Goal: Task Accomplishment & Management: Complete application form

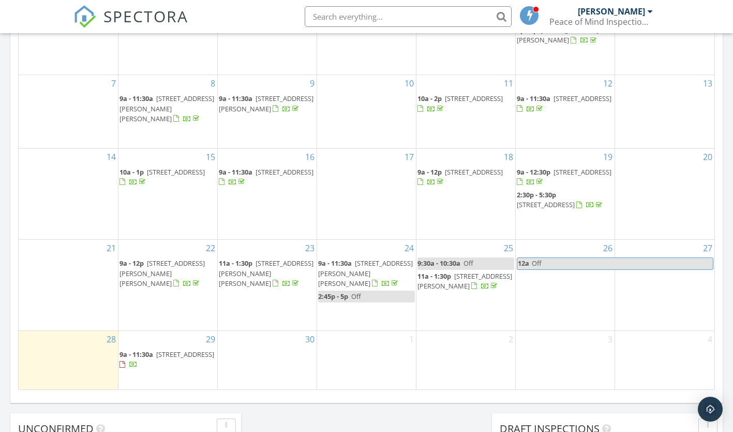
scroll to position [630, 0]
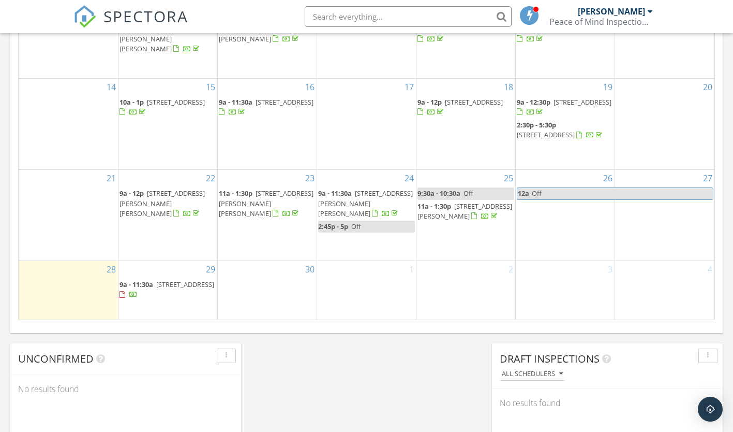
click at [272, 286] on div "30" at bounding box center [267, 290] width 99 height 58
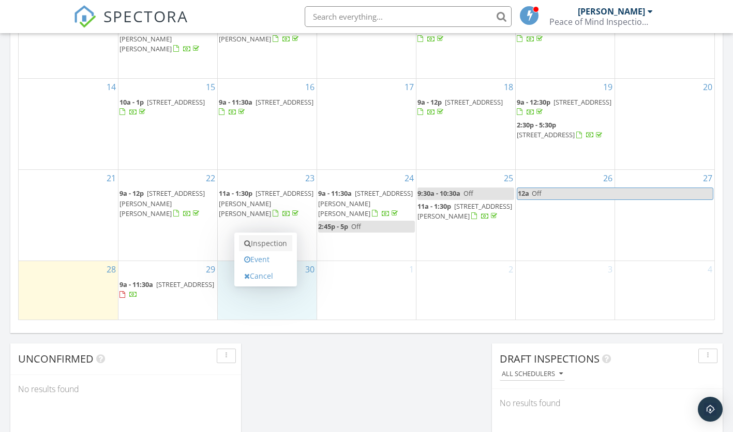
click at [271, 245] on link "Inspection" at bounding box center [265, 243] width 53 height 17
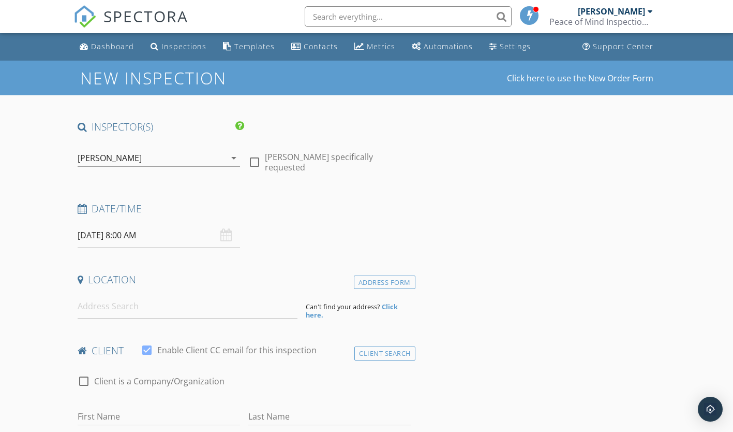
click at [253, 160] on div at bounding box center [255, 162] width 18 height 18
checkbox input "true"
click at [100, 236] on input "09/30/2025 8:00 AM" at bounding box center [159, 235] width 163 height 25
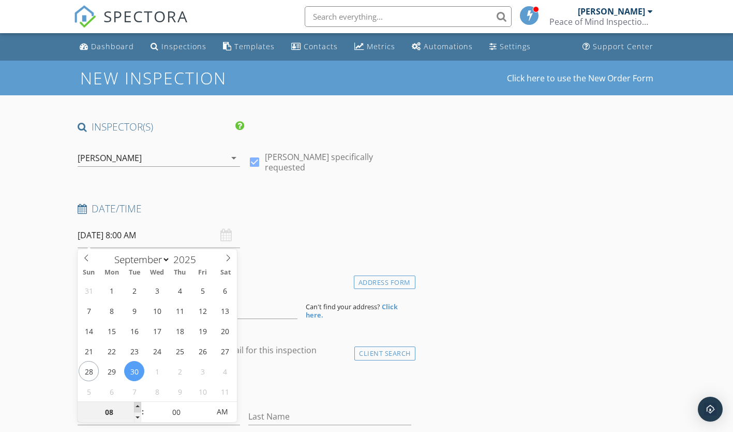
type input "09"
type input "[DATE] 9:00 AM"
click at [138, 404] on span at bounding box center [137, 407] width 7 height 10
click at [281, 275] on h4 "Location" at bounding box center [245, 279] width 334 height 13
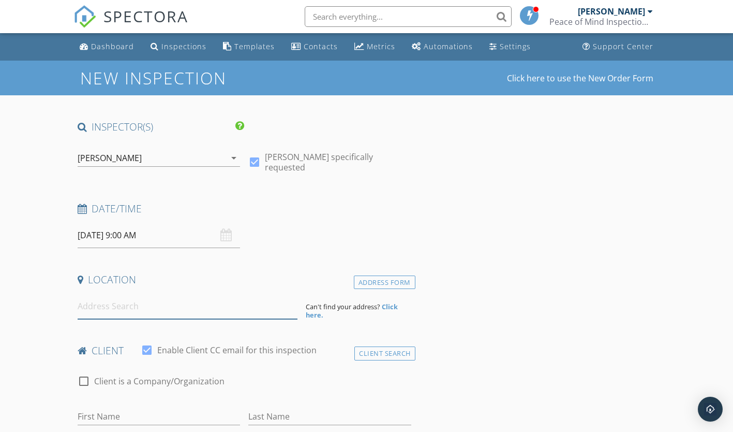
click at [85, 312] on input at bounding box center [188, 305] width 220 height 25
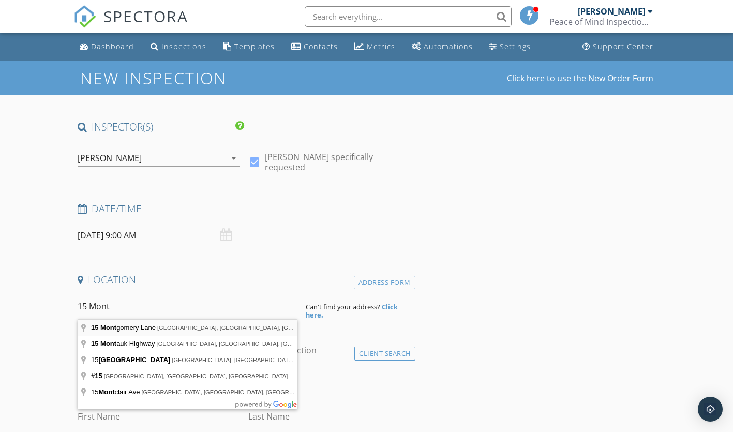
type input "15 Montgomery Lane, Bella Vista, AR, USA"
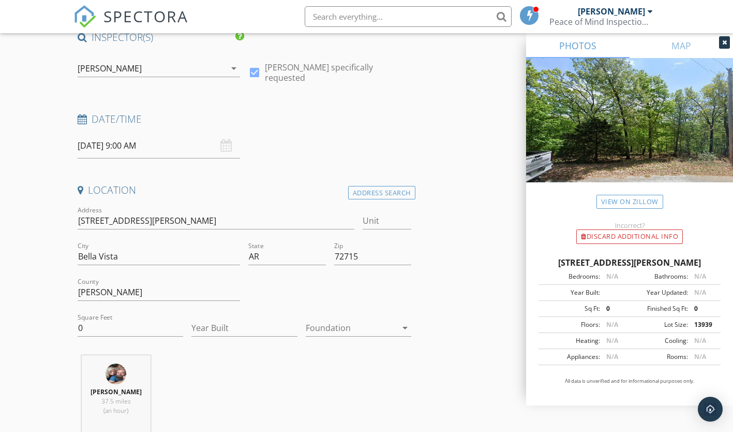
scroll to position [97, 0]
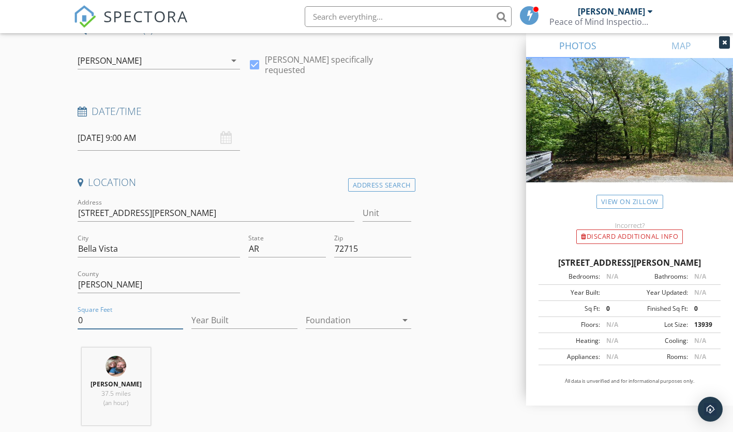
drag, startPoint x: 87, startPoint y: 319, endPoint x: 32, endPoint y: 322, distance: 55.5
type input "2371"
type input "2025"
click at [369, 318] on div at bounding box center [351, 320] width 91 height 17
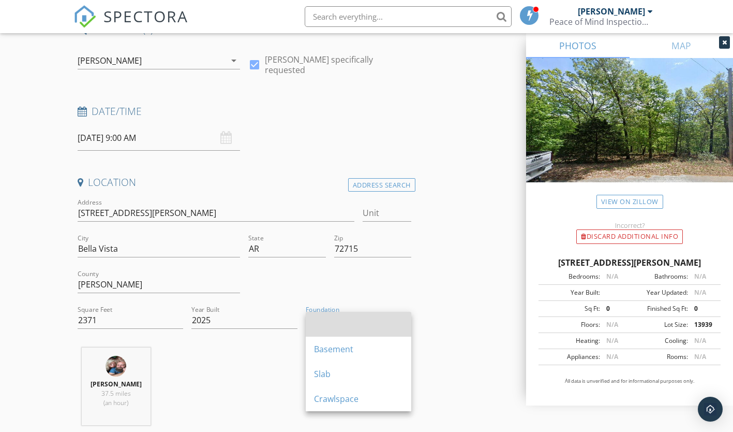
scroll to position [224, 0]
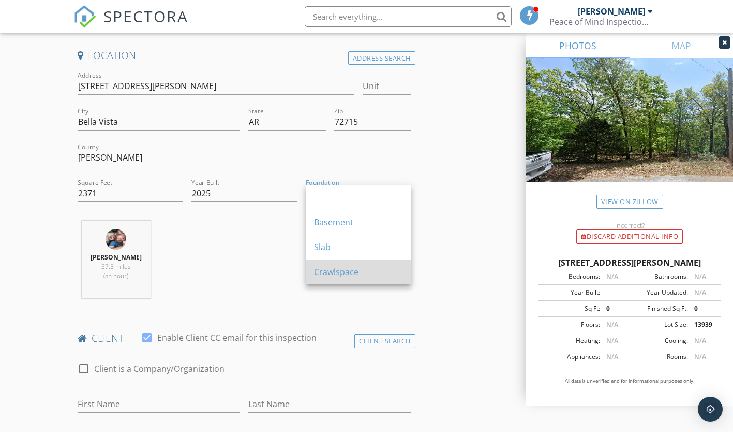
click at [354, 267] on div "Crawlspace" at bounding box center [358, 271] width 89 height 12
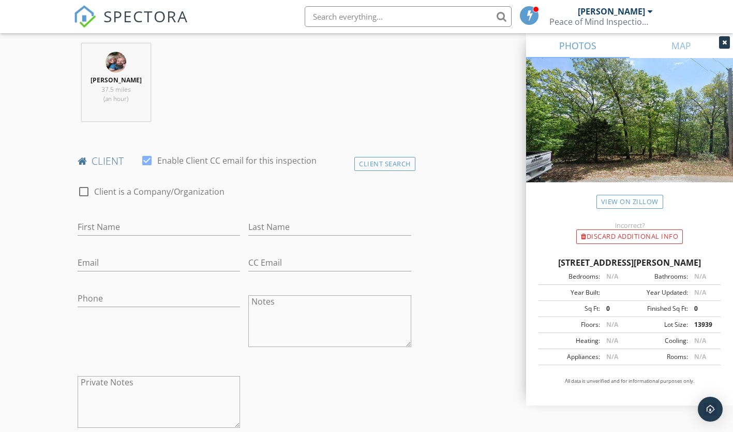
scroll to position [407, 0]
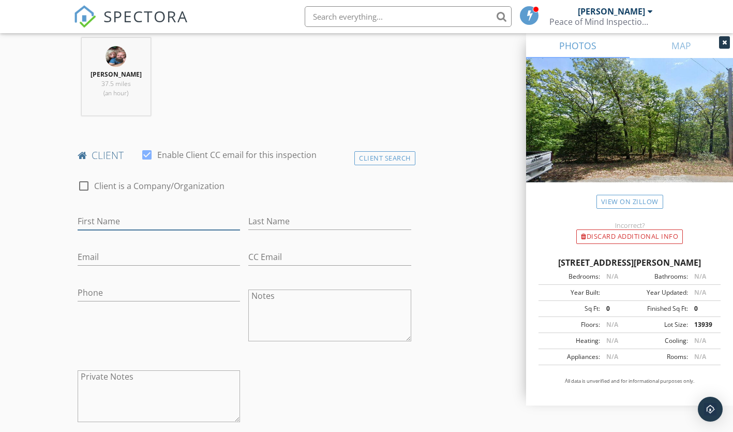
click at [98, 218] on input "First Name" at bounding box center [159, 221] width 163 height 17
type input "Kevin"
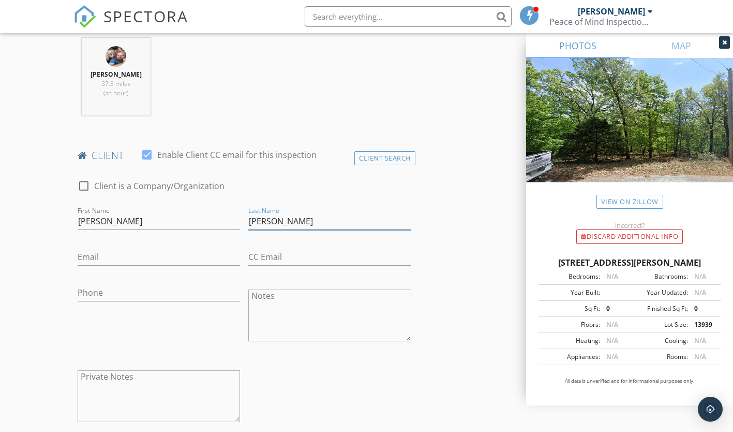
type input "Liles"
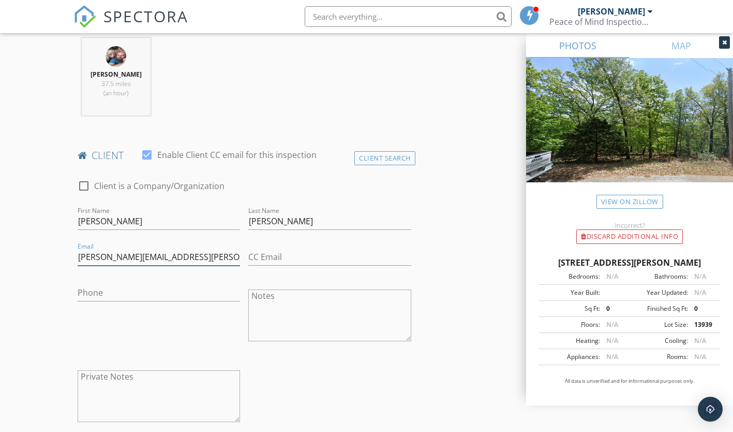
type input "kevin.liles@gmail.com"
type input "501-352-4653"
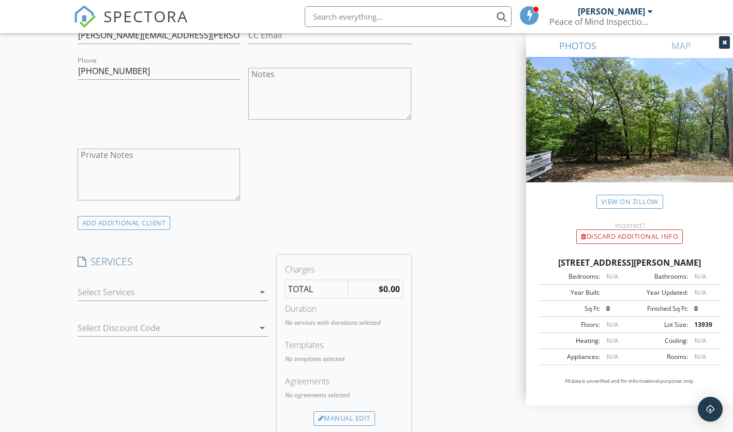
scroll to position [668, 0]
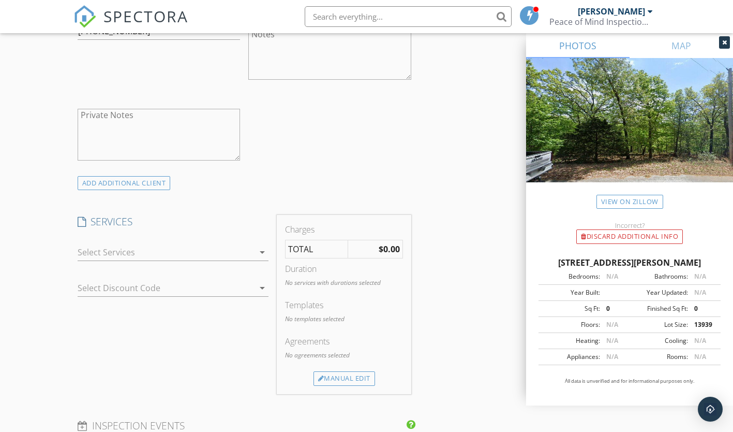
click at [233, 252] on div at bounding box center [166, 252] width 177 height 17
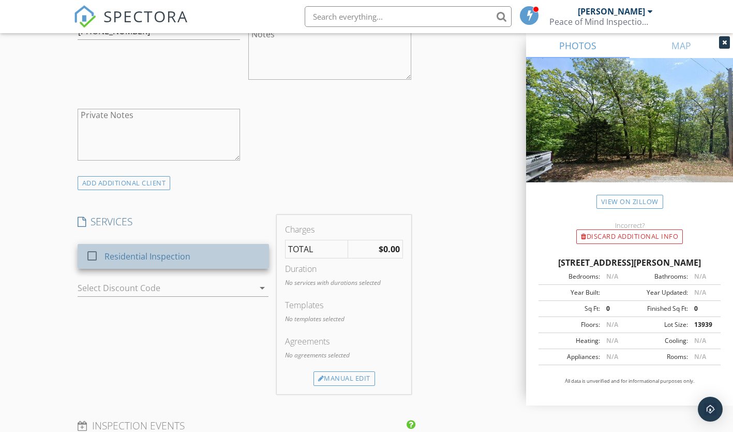
click at [233, 257] on div "Residential Inspection" at bounding box center [183, 256] width 156 height 21
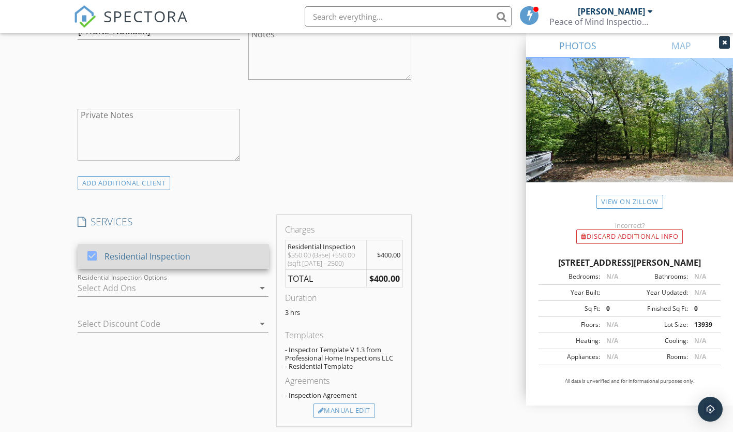
click at [228, 261] on div "Residential Inspection" at bounding box center [183, 256] width 156 height 21
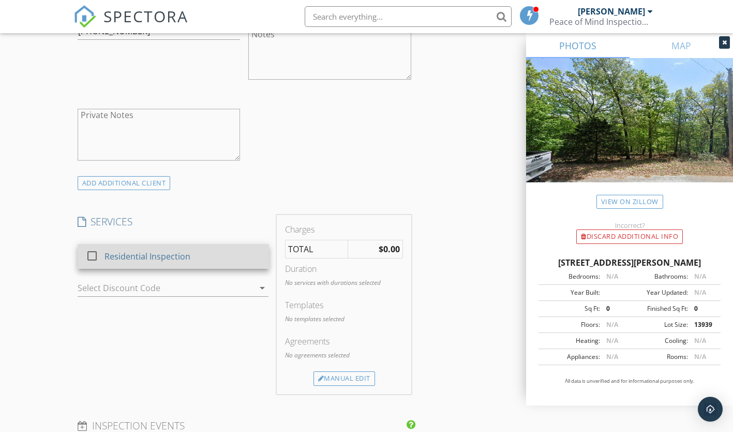
click at [215, 255] on div "Residential Inspection" at bounding box center [183, 256] width 156 height 21
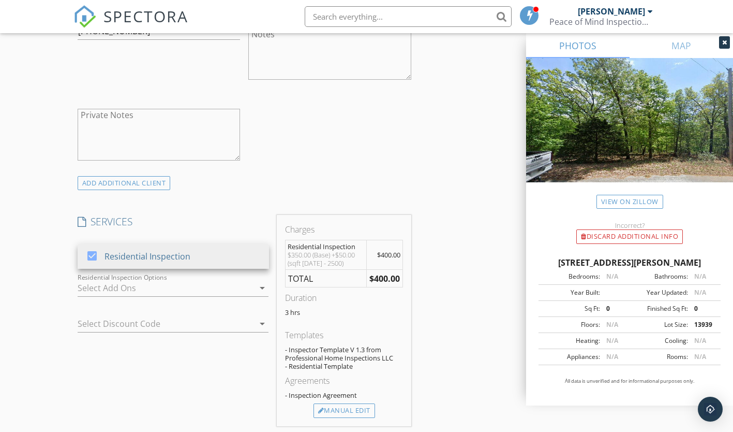
click at [446, 315] on div "INSPECTOR(S) check_box Jeremy Sory PRIMARY Jeremy Sory arrow_drop_down check_bo…" at bounding box center [366, 316] width 587 height 1729
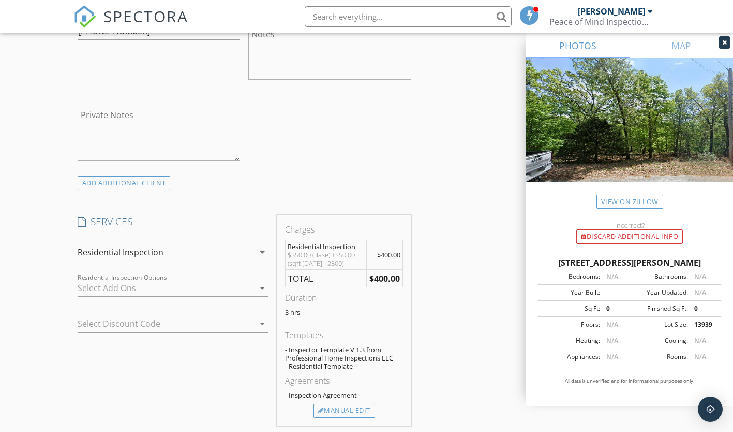
click at [198, 292] on div at bounding box center [166, 287] width 177 height 17
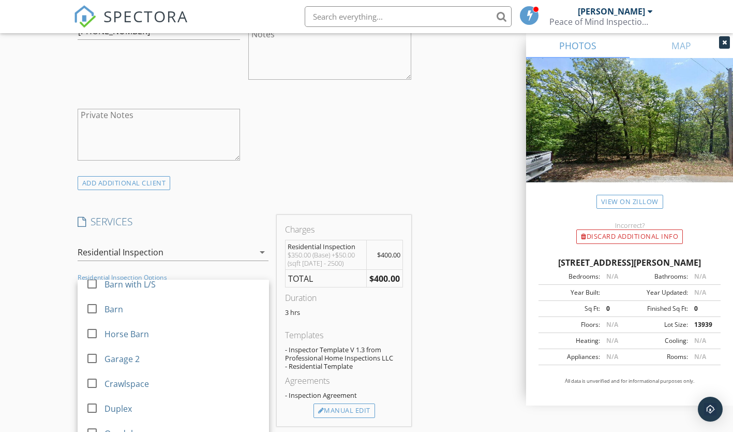
scroll to position [43, 0]
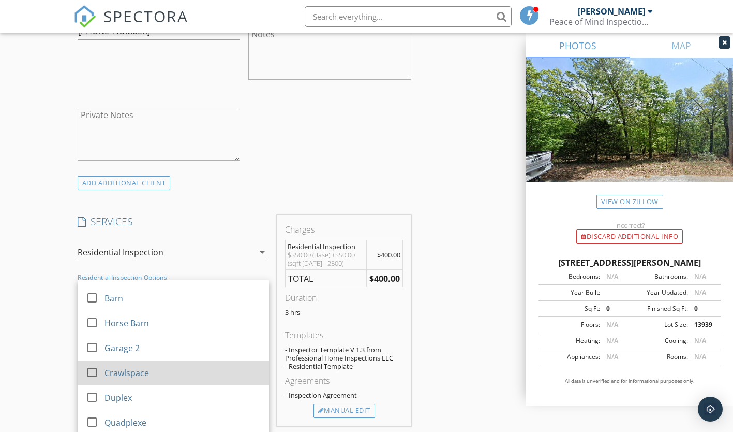
click at [196, 377] on div "Crawlspace" at bounding box center [183, 372] width 156 height 21
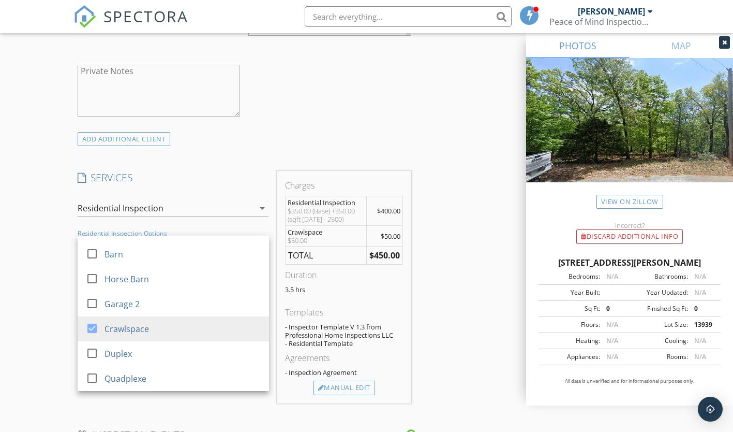
scroll to position [804, 0]
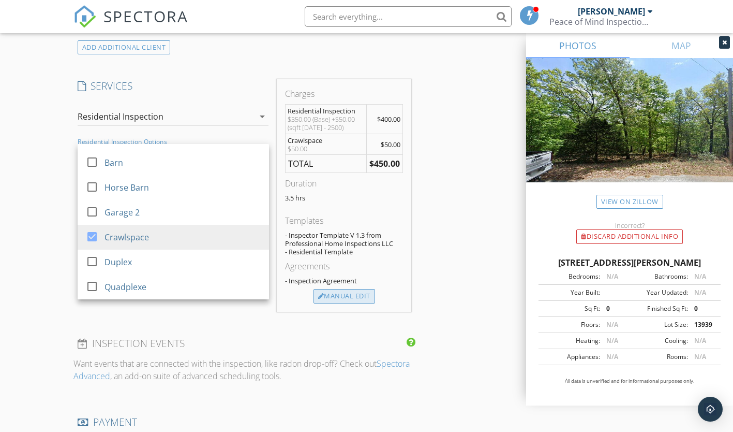
click at [344, 298] on div "Manual Edit" at bounding box center [345, 296] width 62 height 14
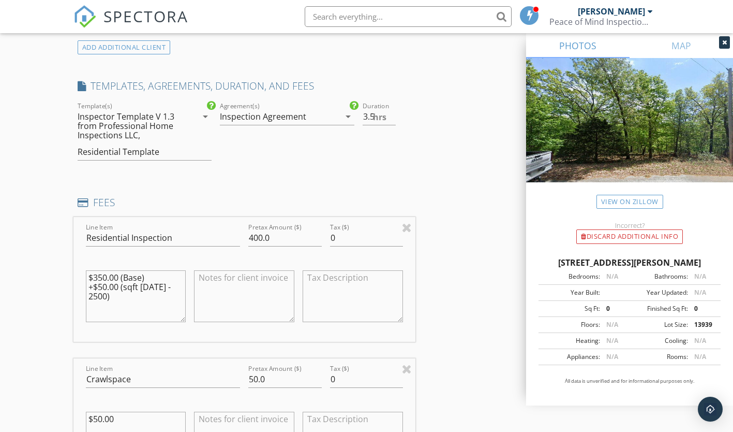
click at [154, 153] on div "Residential Template" at bounding box center [119, 151] width 82 height 9
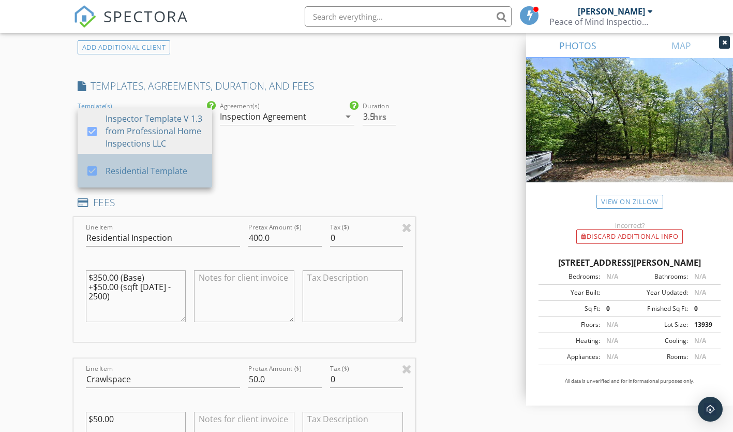
click at [156, 156] on link "check_box Residential Template" at bounding box center [145, 171] width 135 height 34
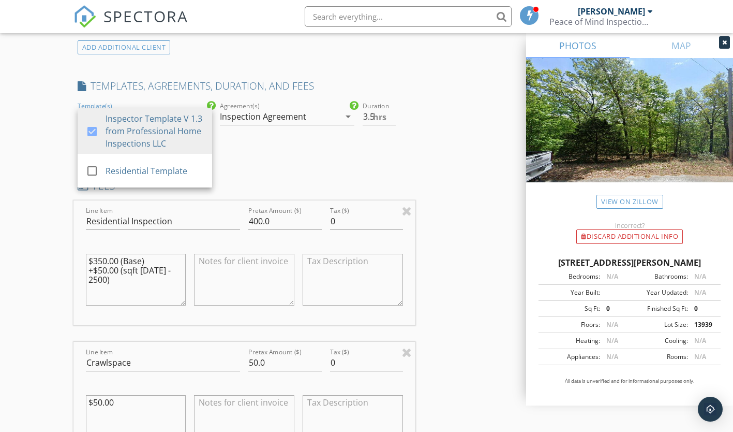
click at [242, 156] on div "INSPECTOR(S) check_box Jeremy Sory PRIMARY Jeremy Sory arrow_drop_down check_bo…" at bounding box center [244, 270] width 342 height 1909
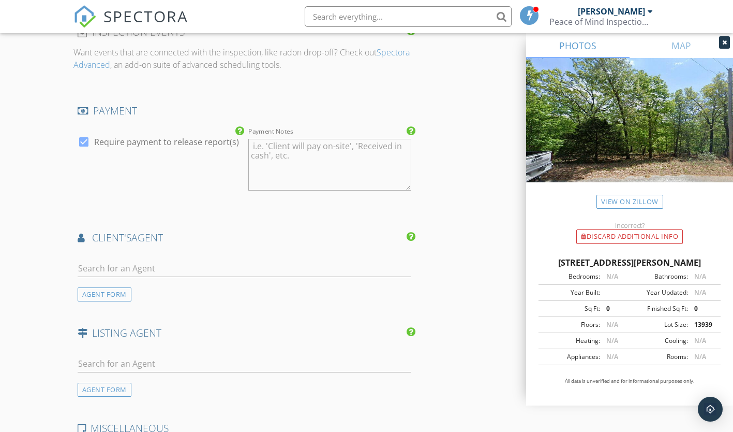
scroll to position [1356, 0]
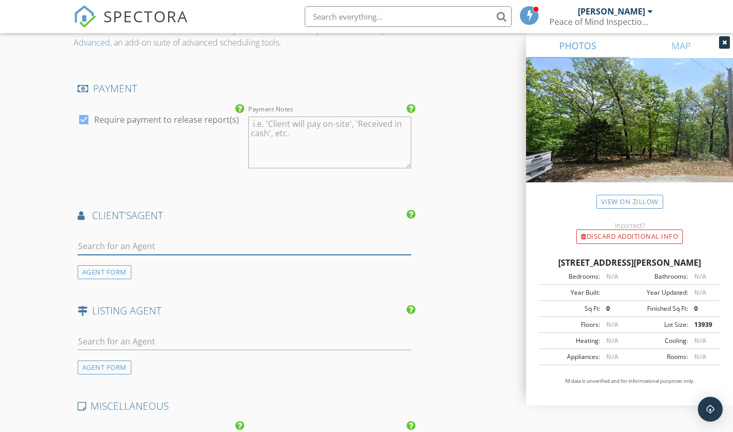
click at [99, 244] on input "text" at bounding box center [245, 246] width 334 height 17
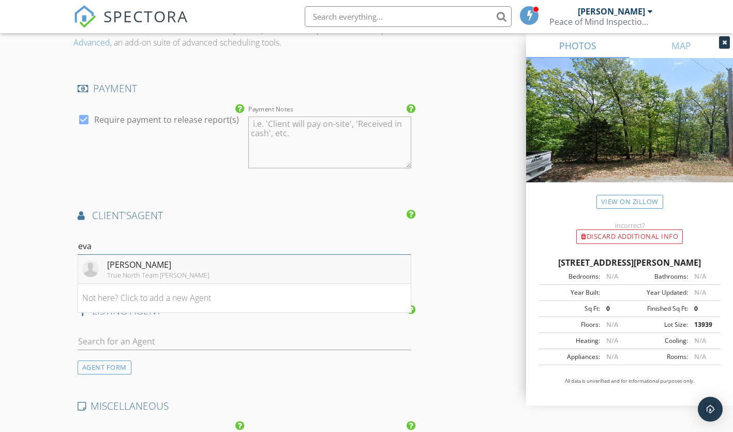
type input "eva"
click at [120, 269] on div "Eva Liles" at bounding box center [158, 264] width 102 height 12
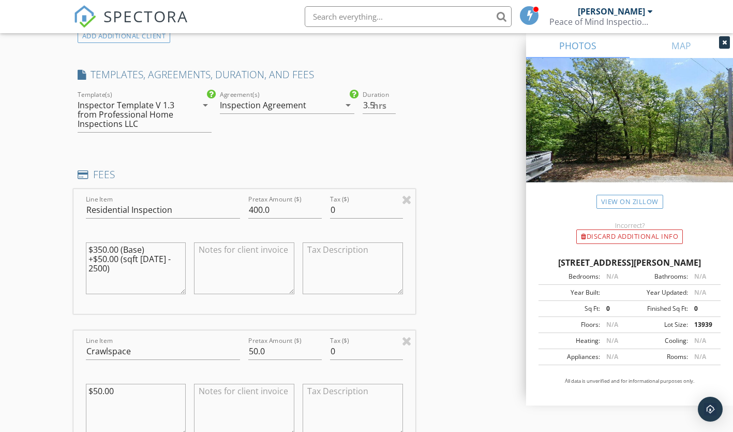
scroll to position [776, 0]
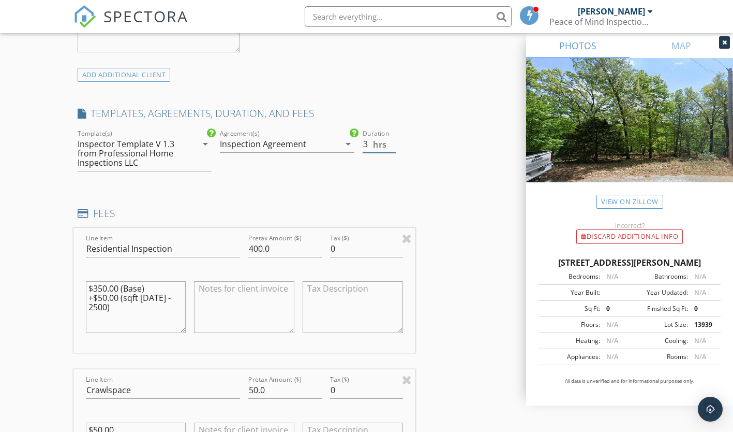
type input "3"
click at [391, 147] on input "3" at bounding box center [379, 144] width 33 height 17
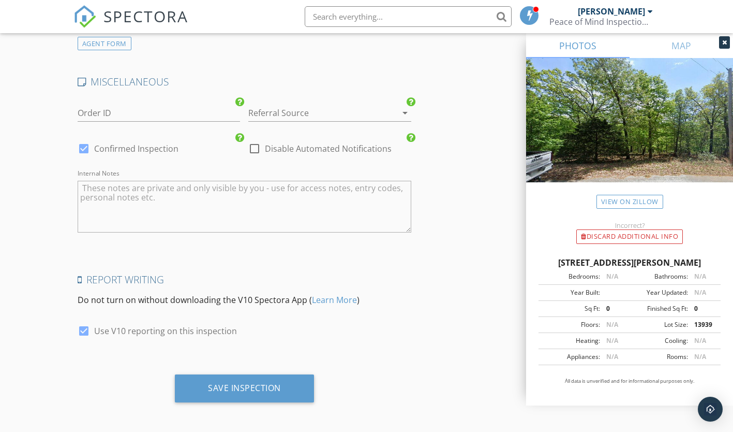
scroll to position [1918, 0]
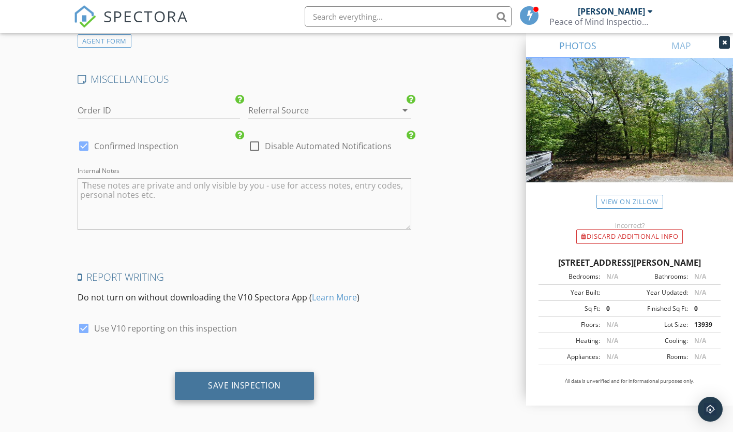
click at [289, 389] on div "Save Inspection" at bounding box center [244, 386] width 139 height 28
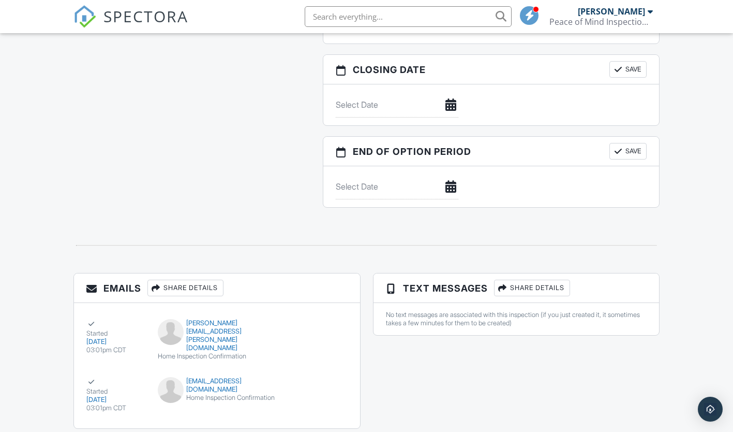
scroll to position [983, 0]
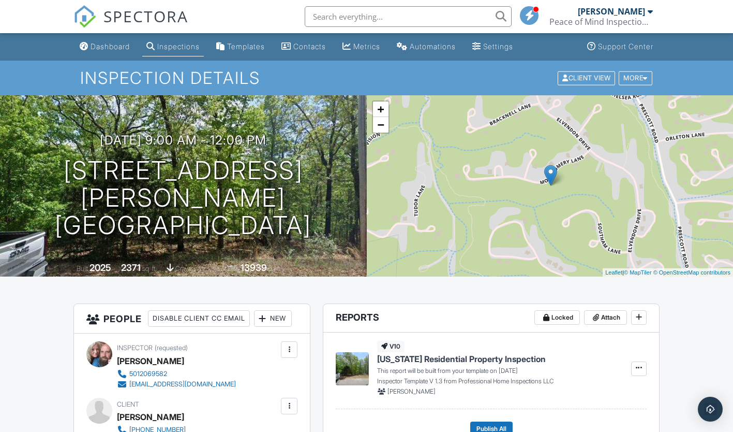
click at [115, 50] on div "Dashboard" at bounding box center [110, 46] width 39 height 9
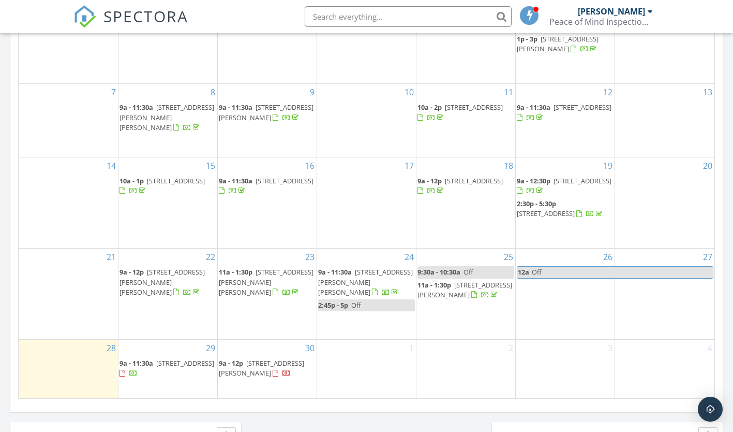
scroll to position [554, 0]
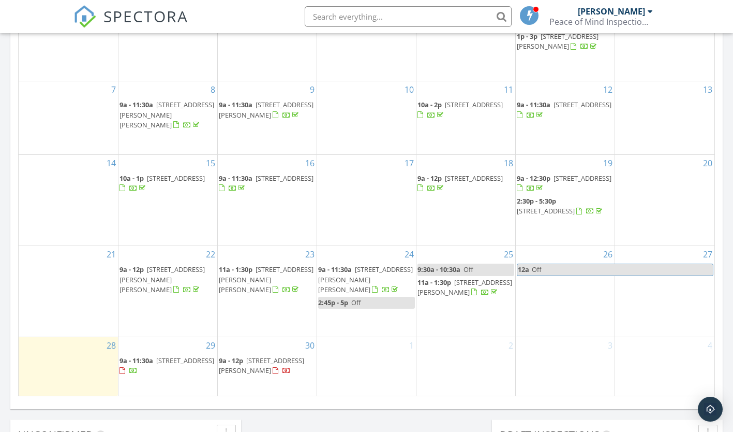
click at [727, 307] on div "Today Jeremy Sory No results found New Inspection New Quote Map + − Leaflet | ©…" at bounding box center [366, 52] width 733 height 942
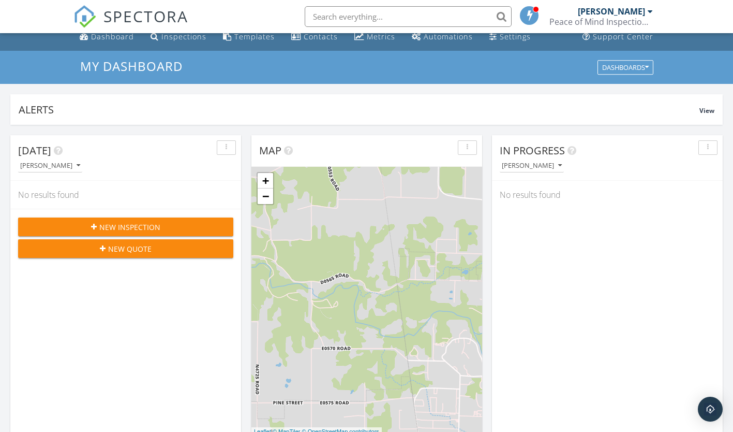
scroll to position [0, 0]
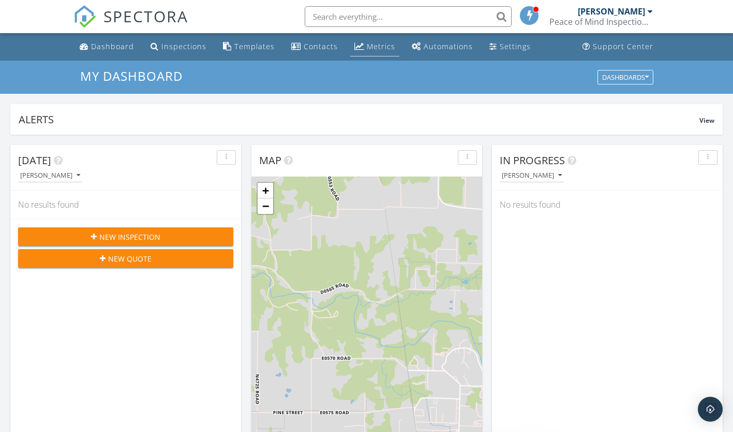
click at [371, 48] on div "Metrics" at bounding box center [381, 46] width 28 height 10
